Goal: Information Seeking & Learning: Find specific fact

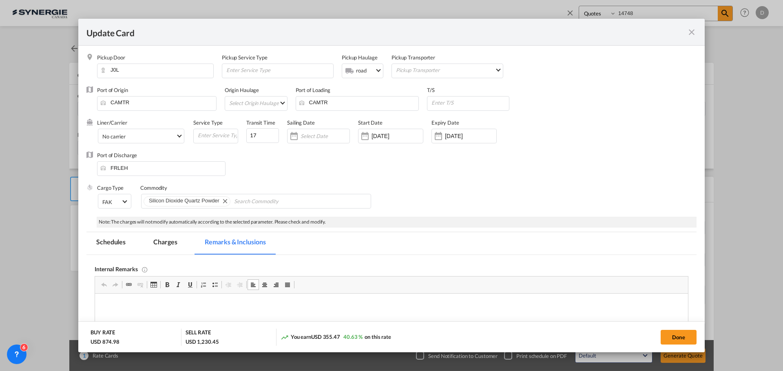
select select "Quotes"
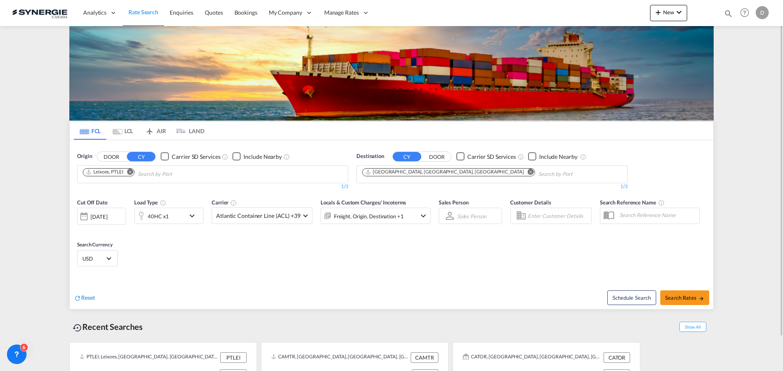
click at [719, 13] on div "Bookings Quotes Enquiries Help Resources Product Release D My Profile Logout" at bounding box center [745, 12] width 52 height 25
click at [726, 13] on md-icon "icon-magnify" at bounding box center [727, 13] width 9 height 9
drag, startPoint x: 592, startPoint y: 15, endPoint x: 597, endPoint y: 20, distance: 6.9
click at [593, 16] on select "Bookings Quotes Enquiries" at bounding box center [598, 13] width 39 height 15
select select "Quotes"
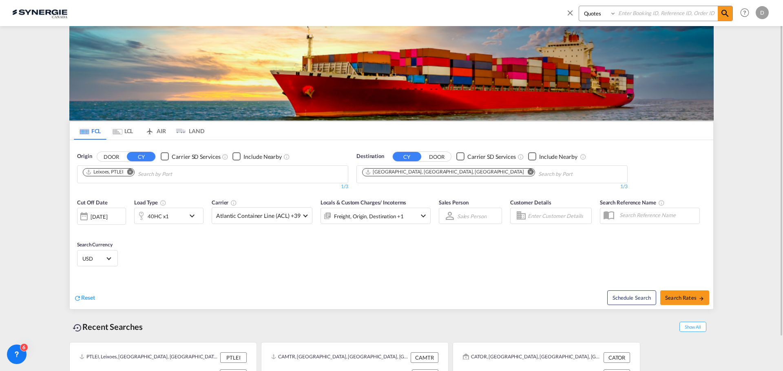
click at [579, 6] on select "Bookings Quotes Enquiries" at bounding box center [598, 13] width 39 height 15
click at [649, 16] on input at bounding box center [666, 13] width 101 height 14
type input "15262"
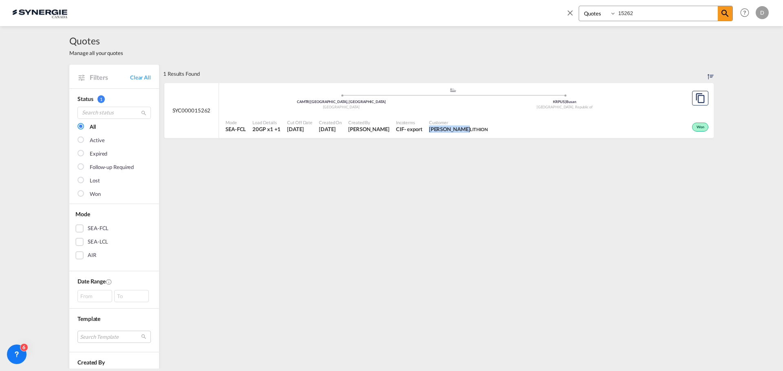
click at [452, 125] on div "Customer ANTOINE BLEAU LITHION" at bounding box center [458, 126] width 65 height 20
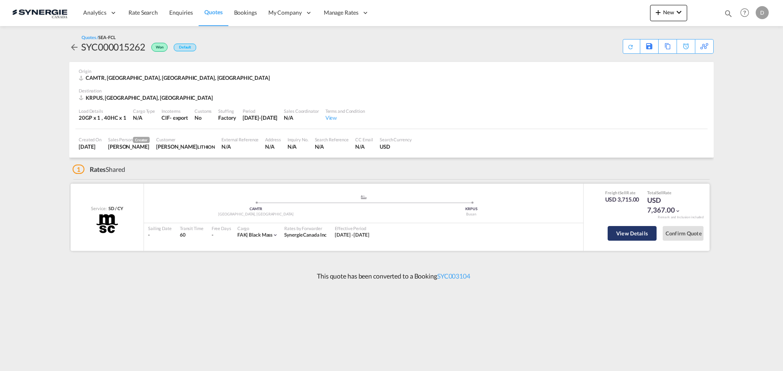
click at [635, 231] on button "View Details" at bounding box center [631, 233] width 49 height 15
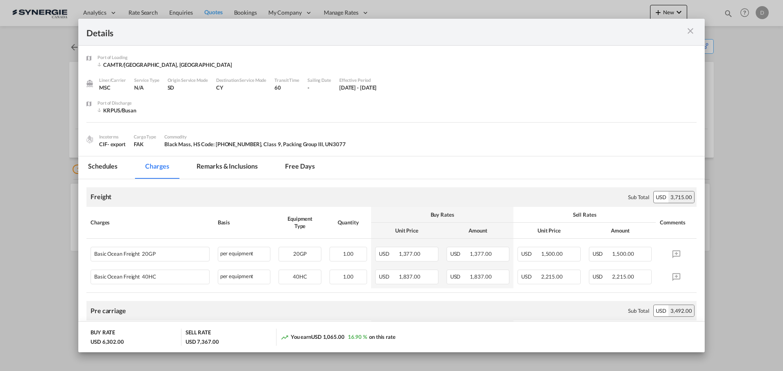
click at [218, 165] on md-tab-item "Remarks & Inclusions" at bounding box center [227, 168] width 80 height 22
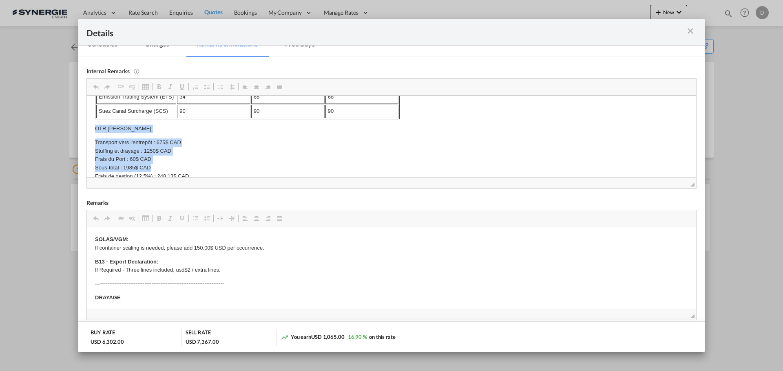
scroll to position [356, 0]
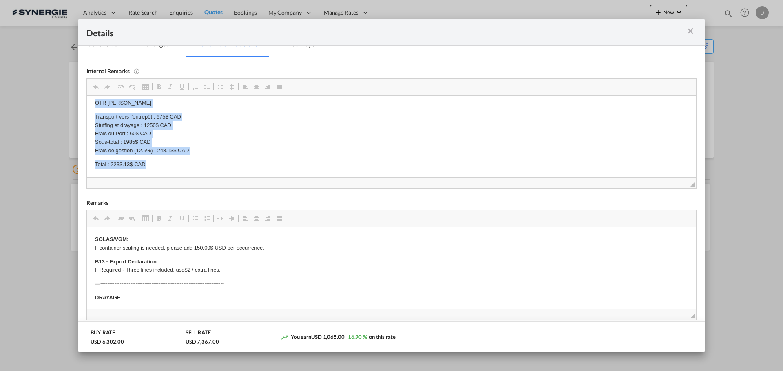
drag, startPoint x: 93, startPoint y: 125, endPoint x: 195, endPoint y: 163, distance: 108.3
copy body "OTR Tommy Beauchamp Transport vers l'entrepôt : 675$ CAD Stuffing et drayage : …"
click at [695, 32] on md-icon "icon-close m-3 fg-AAA8AD cursor" at bounding box center [690, 31] width 10 height 10
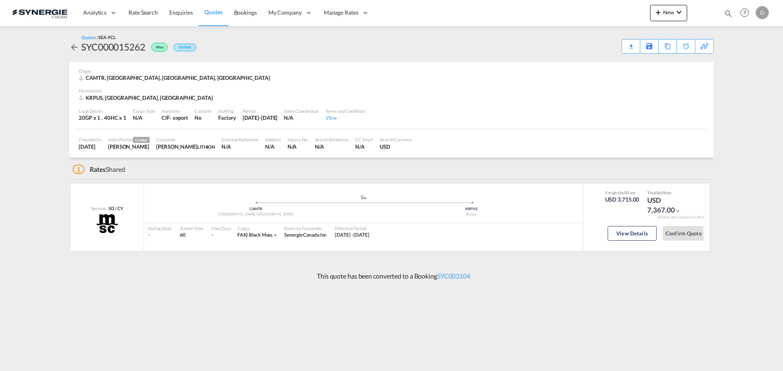
scroll to position [0, 0]
click at [521, 83] on div "Origin CAMTR, Montreal, QC, Americas" at bounding box center [391, 75] width 625 height 26
